Goal: Transaction & Acquisition: Purchase product/service

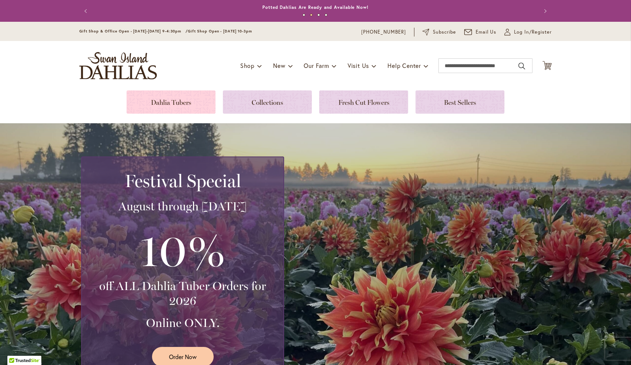
click at [164, 95] on link at bounding box center [171, 101] width 89 height 23
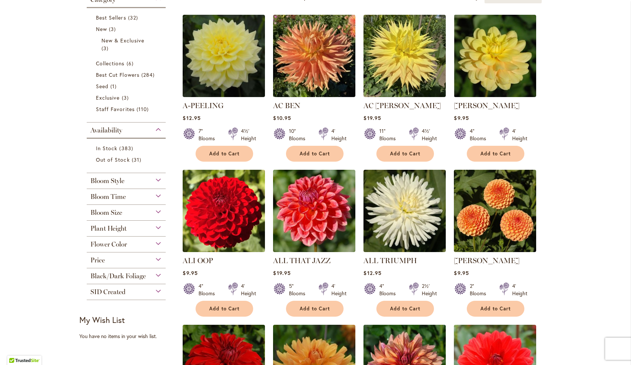
scroll to position [181, 0]
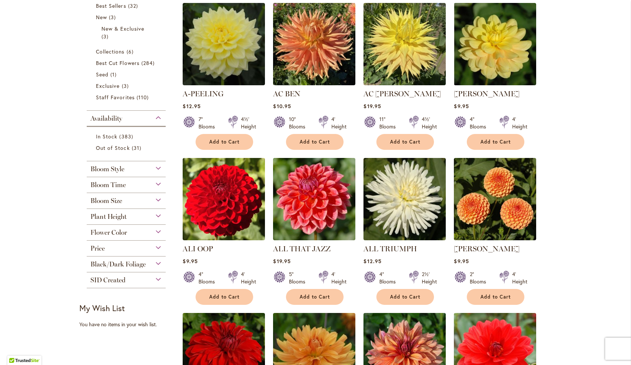
click at [110, 199] on span "Bloom Size" at bounding box center [106, 201] width 32 height 8
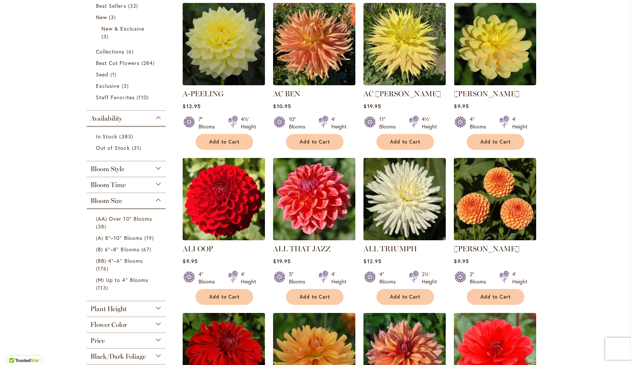
click at [110, 199] on span "Bloom Size" at bounding box center [106, 201] width 32 height 8
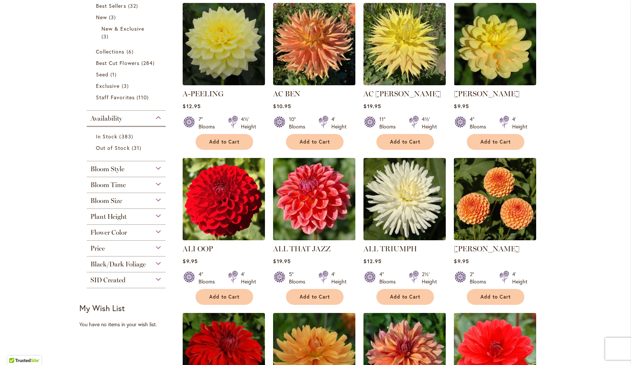
click at [110, 211] on div "Plant Height" at bounding box center [126, 215] width 79 height 12
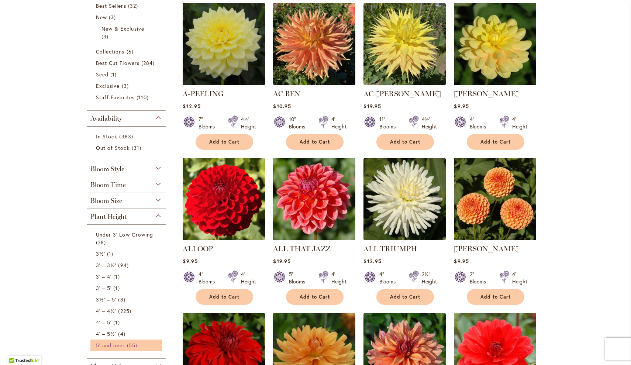
click at [100, 345] on span "5' and over" at bounding box center [110, 345] width 29 height 7
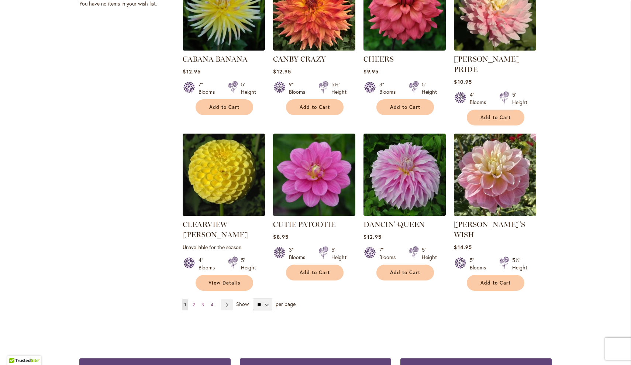
scroll to position [528, 0]
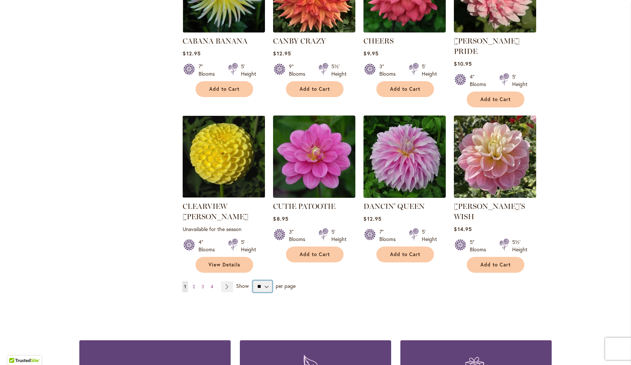
select select "**"
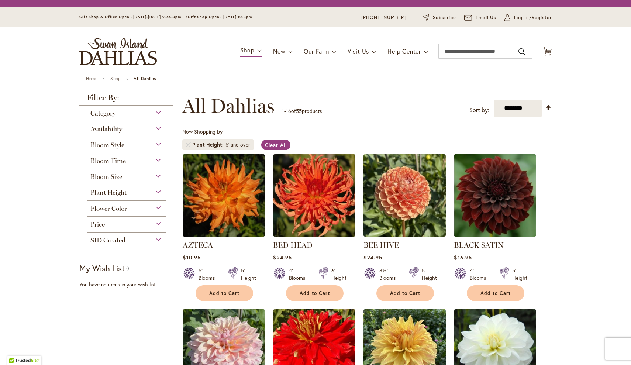
select select "**"
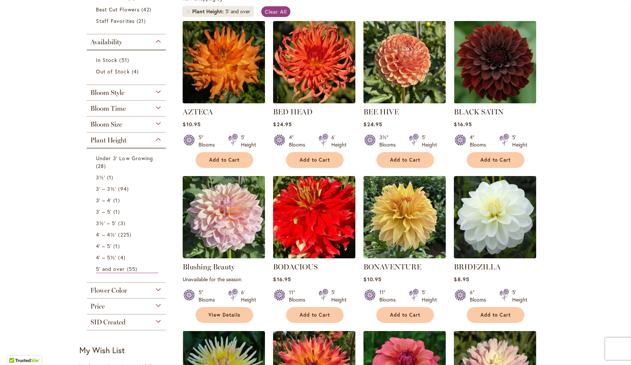
scroll to position [151, 0]
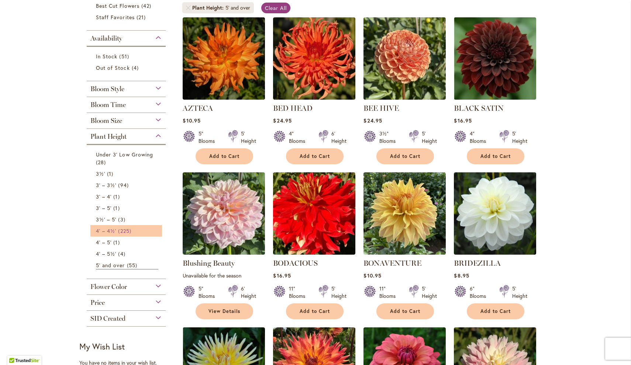
click at [104, 230] on span "4' – 4½'" at bounding box center [106, 230] width 20 height 7
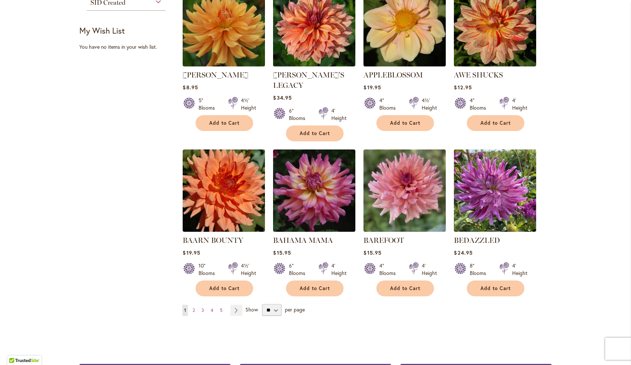
scroll to position [498, 0]
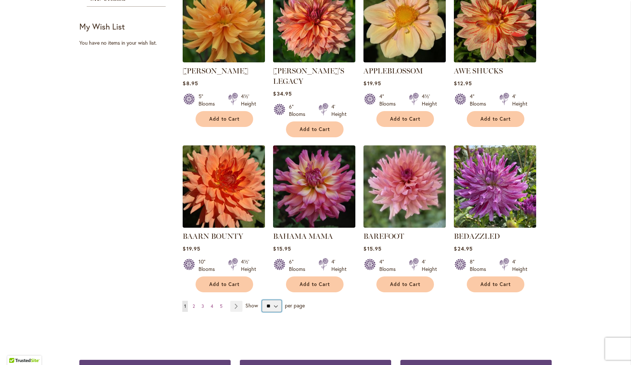
select select "**"
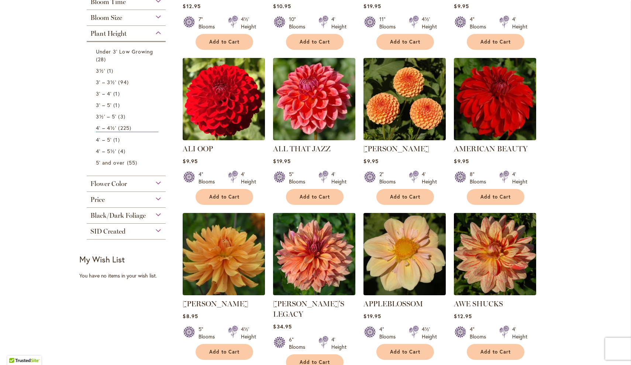
scroll to position [109, 0]
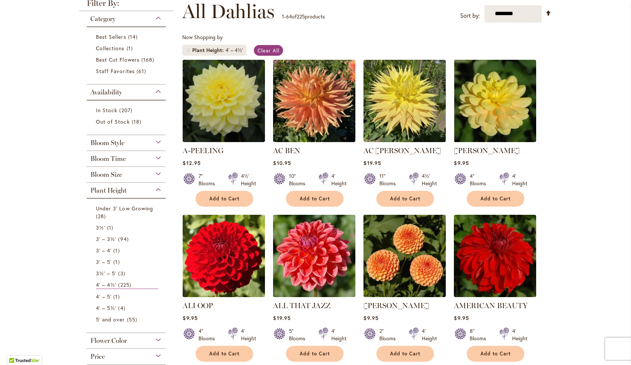
click at [107, 167] on div "Bloom Size" at bounding box center [126, 173] width 79 height 12
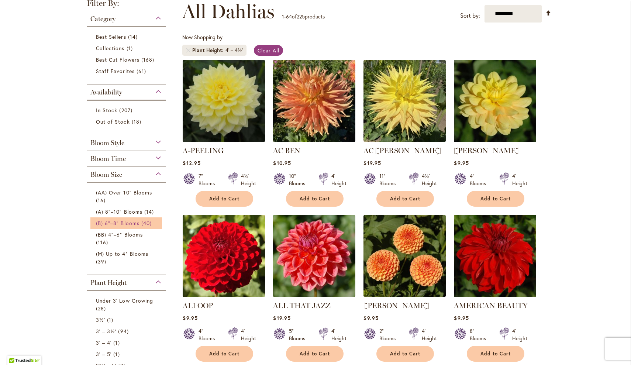
click at [97, 225] on span "(B) 6"–8" Blooms" at bounding box center [118, 222] width 44 height 7
click at [99, 213] on span "(A) 8"–10" Blooms" at bounding box center [119, 211] width 46 height 7
click at [98, 220] on span "(B) 6"–8" Blooms" at bounding box center [118, 223] width 44 height 7
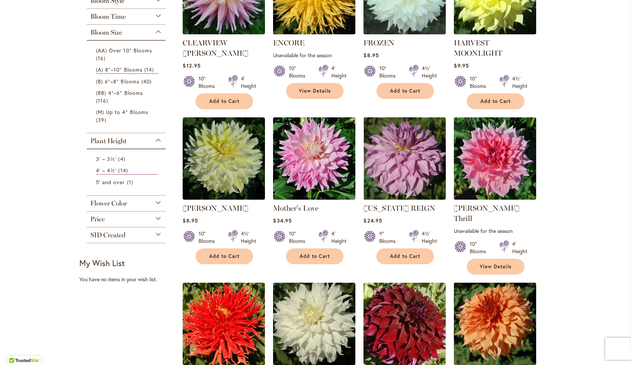
scroll to position [197, 0]
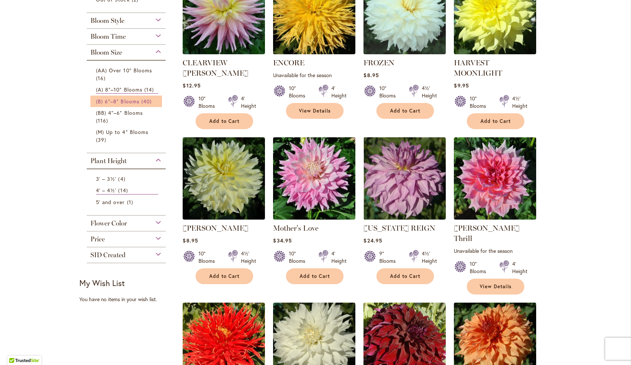
click at [101, 101] on span "(B) 6"–8" Blooms" at bounding box center [118, 101] width 44 height 7
